Goal: Task Accomplishment & Management: Manage account settings

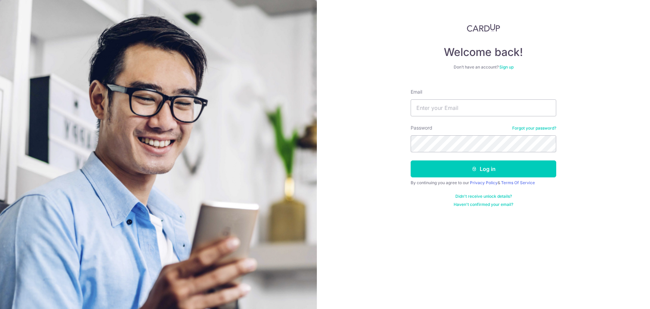
type input "[PERSON_NAME][EMAIL_ADDRESS][DOMAIN_NAME]"
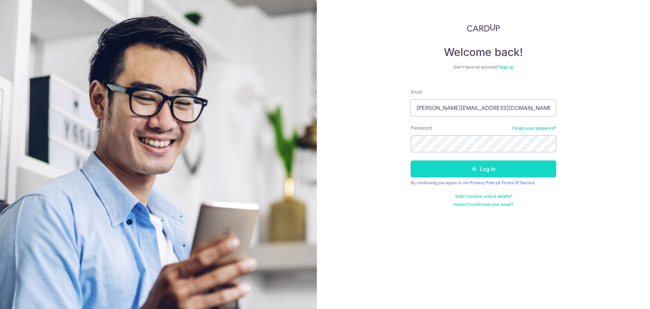
click at [471, 165] on button "Log in" at bounding box center [484, 168] width 146 height 17
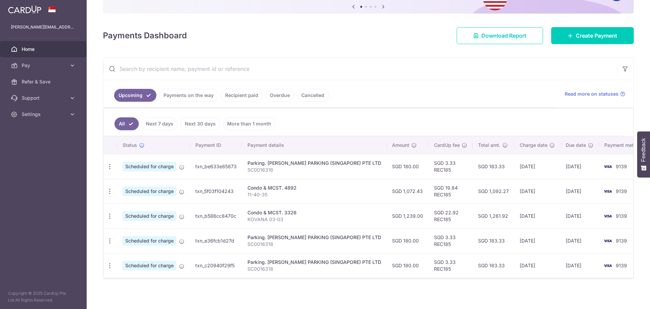
scroll to position [75, 0]
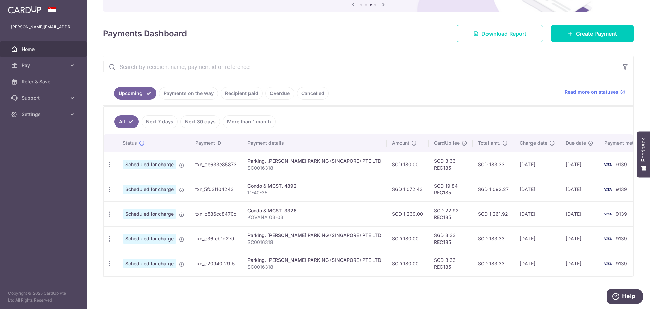
click at [317, 19] on div "× Pause Schedule Pause all future payments in this series Pause just this one p…" at bounding box center [369, 154] width 564 height 309
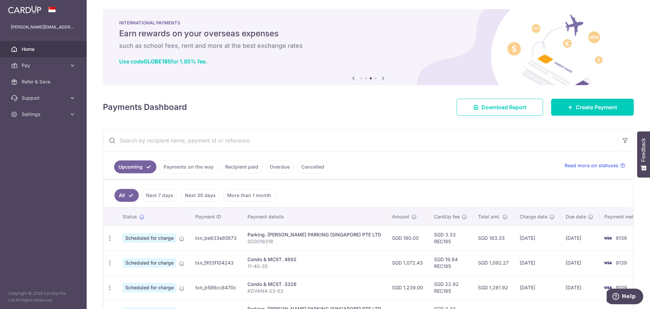
scroll to position [0, 0]
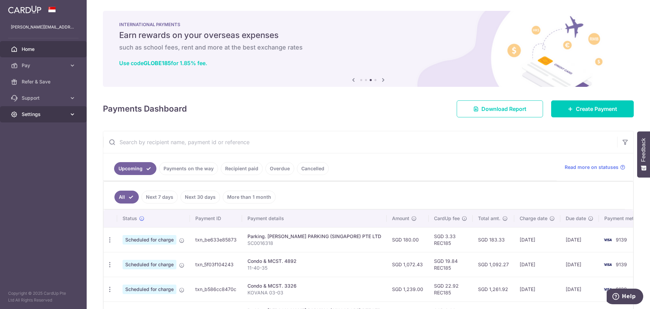
click at [30, 116] on span "Settings" at bounding box center [44, 114] width 45 height 7
click at [35, 148] on span "Logout" at bounding box center [44, 146] width 45 height 7
